Goal: Task Accomplishment & Management: Manage account settings

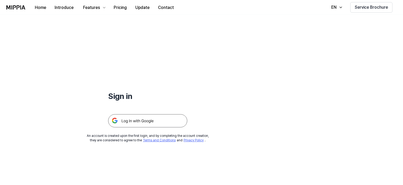
click at [158, 117] on img at bounding box center [147, 120] width 79 height 13
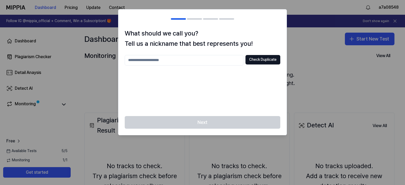
click at [315, 76] on div at bounding box center [202, 92] width 405 height 185
